Goal: Task Accomplishment & Management: Use online tool/utility

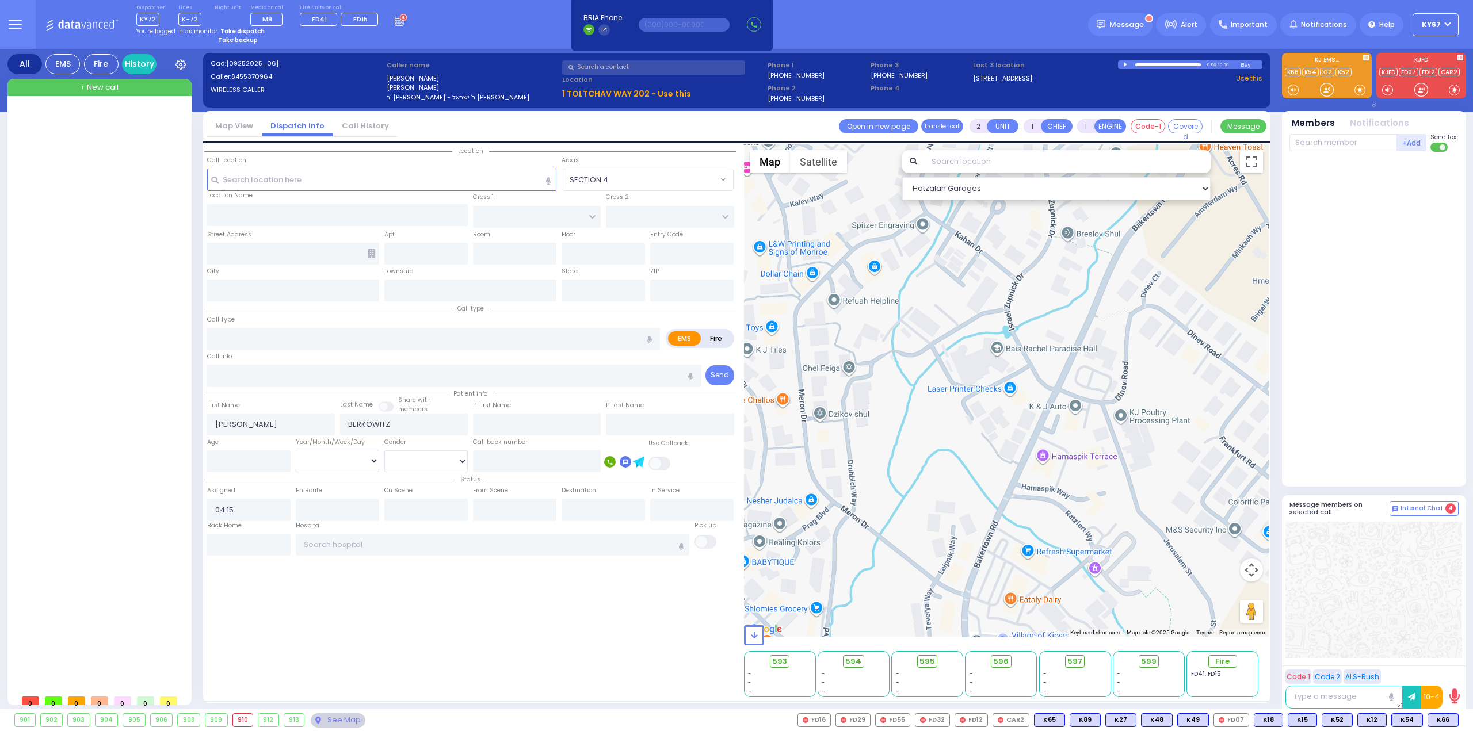
select select
click at [460, 38] on div "Dispatcher KY72 K16 shift has started. Are you K16 ? K-72" at bounding box center [736, 24] width 1473 height 49
